Goal: Find contact information: Find contact information

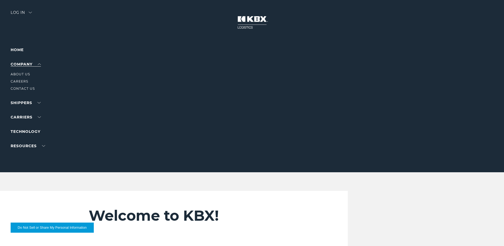
click at [32, 62] on link "Company" at bounding box center [26, 64] width 30 height 5
click at [25, 73] on link "About Us" at bounding box center [20, 74] width 19 height 4
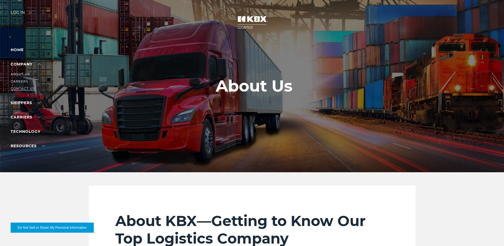
click at [23, 88] on link "Contact Us" at bounding box center [23, 88] width 24 height 4
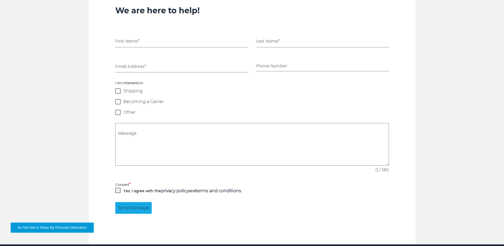
scroll to position [508, 0]
